Goal: Transaction & Acquisition: Purchase product/service

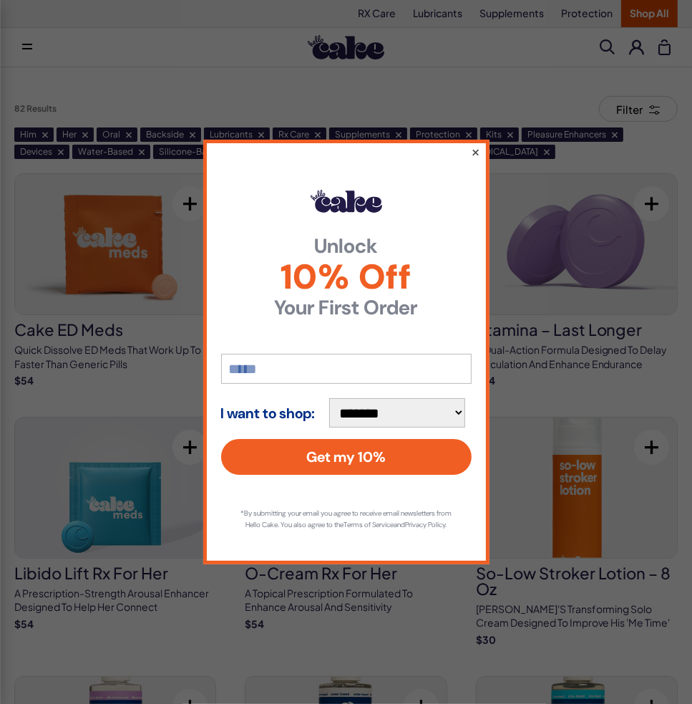
click at [477, 145] on button "×" at bounding box center [474, 151] width 9 height 17
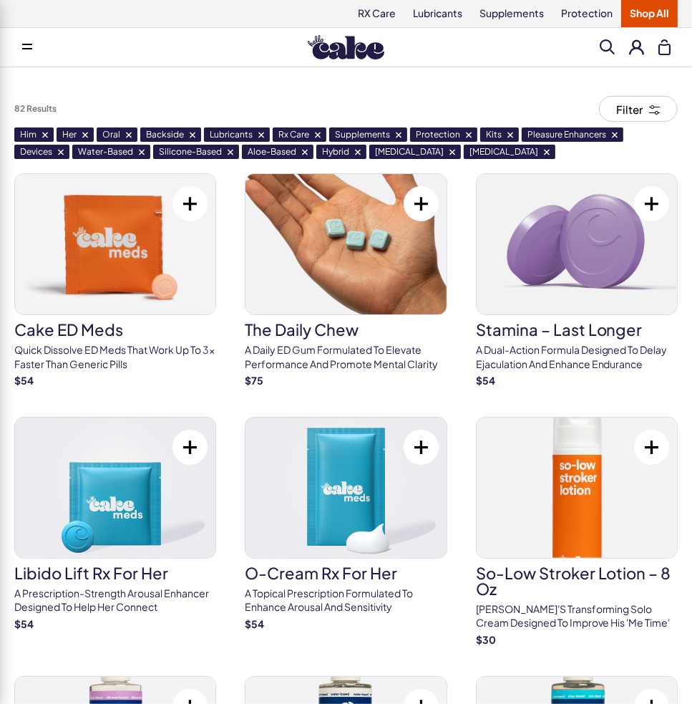
click at [352, 42] on img at bounding box center [346, 47] width 77 height 24
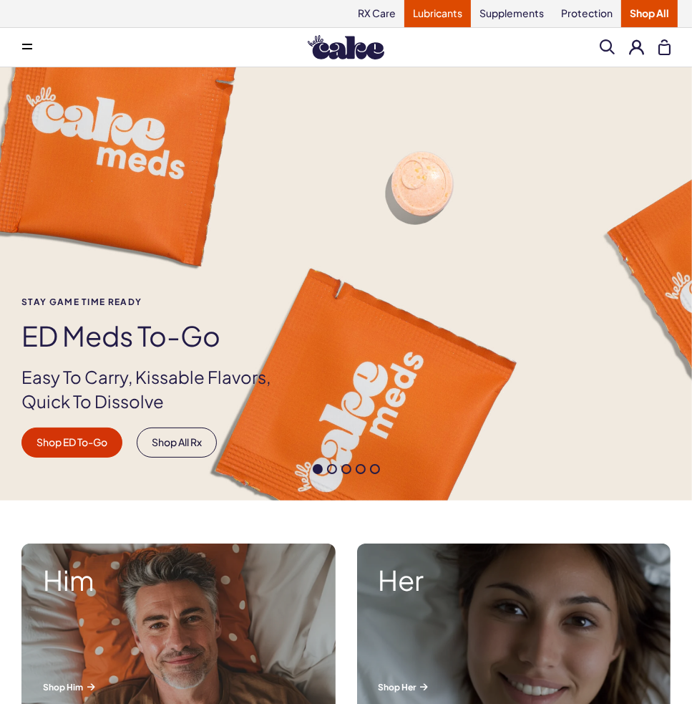
click at [437, 11] on link "Lubricants" at bounding box center [437, 13] width 67 height 27
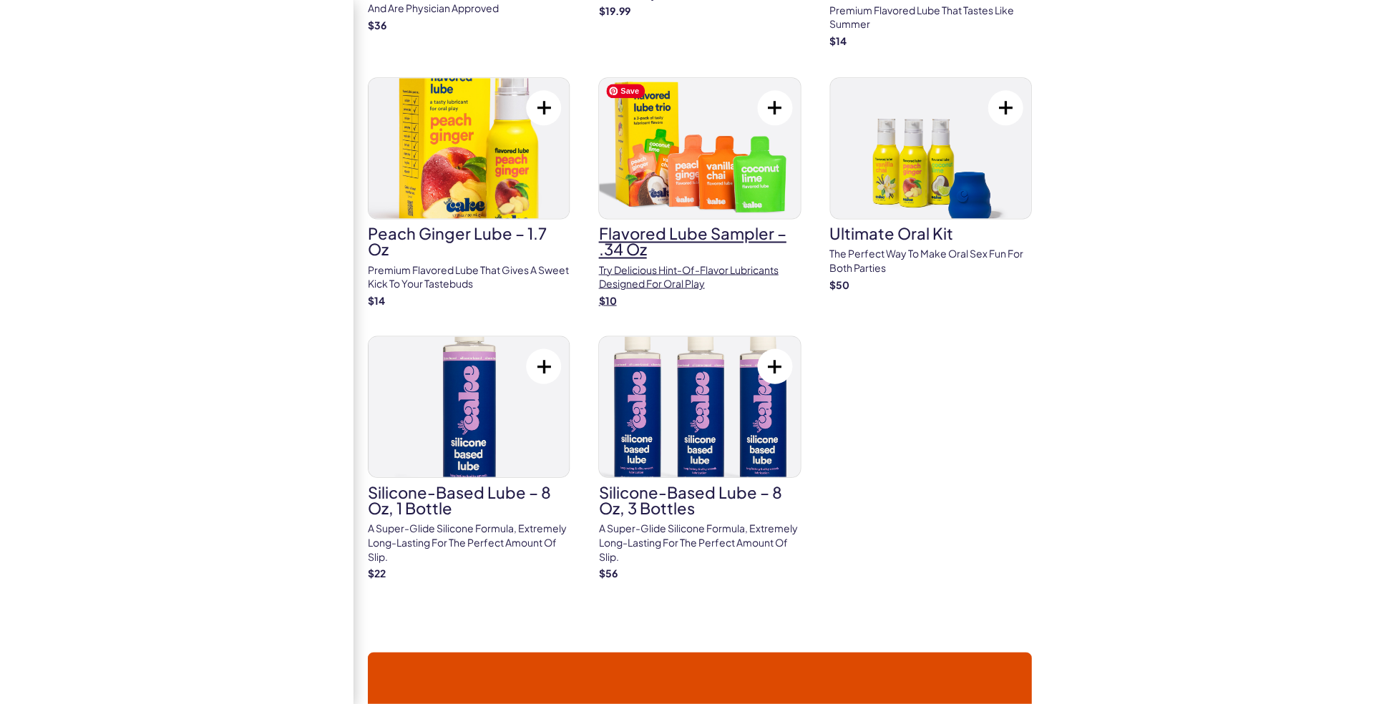
scroll to position [1933, 0]
